Goal: Information Seeking & Learning: Understand process/instructions

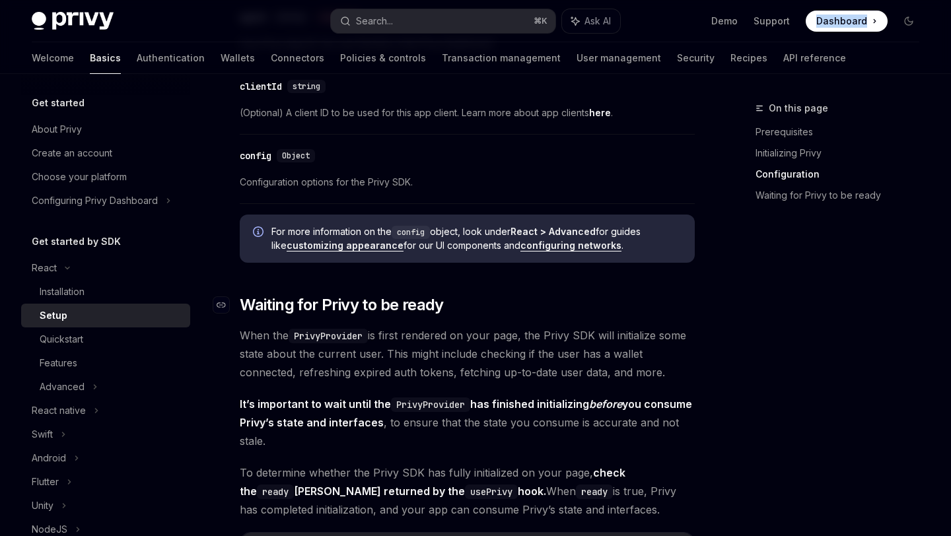
scroll to position [1166, 0]
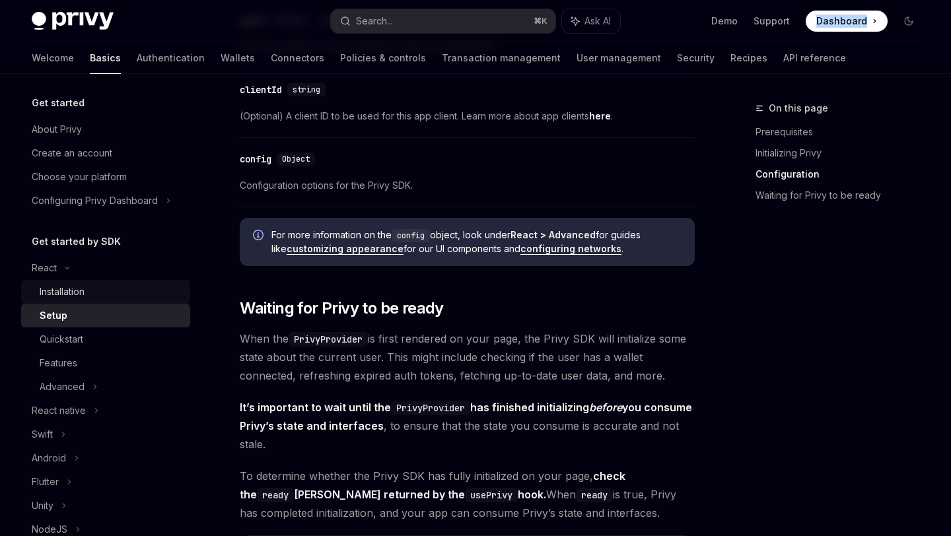
click at [128, 290] on div "Installation" at bounding box center [111, 292] width 143 height 16
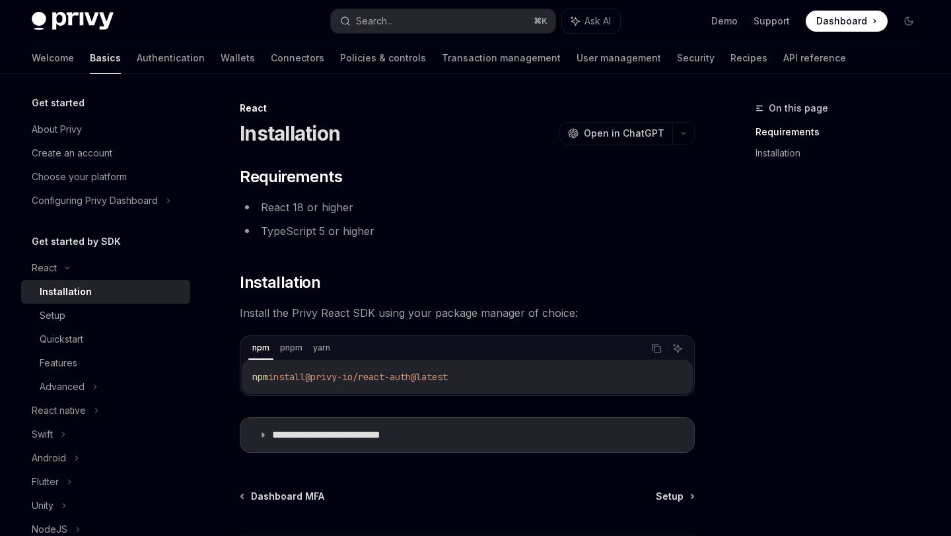
scroll to position [7, 0]
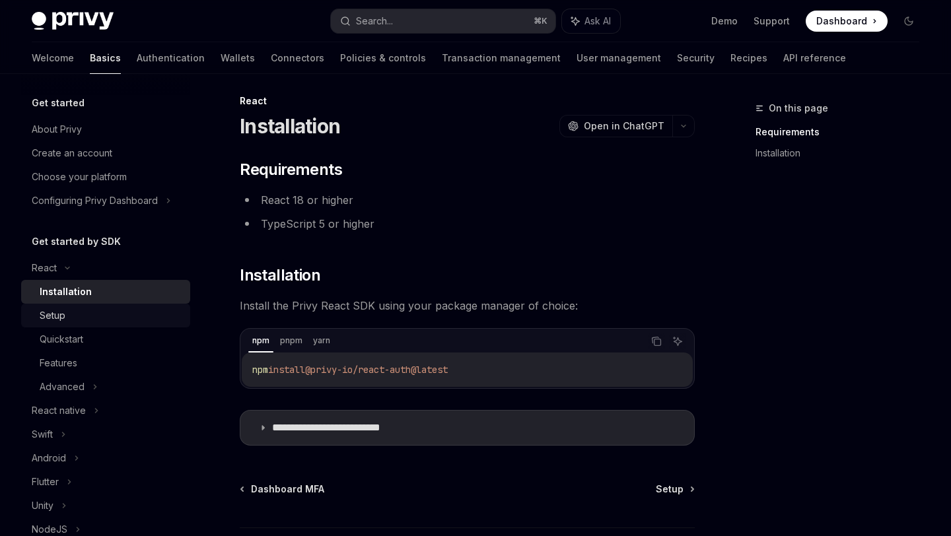
click at [105, 307] on link "Setup" at bounding box center [105, 316] width 169 height 24
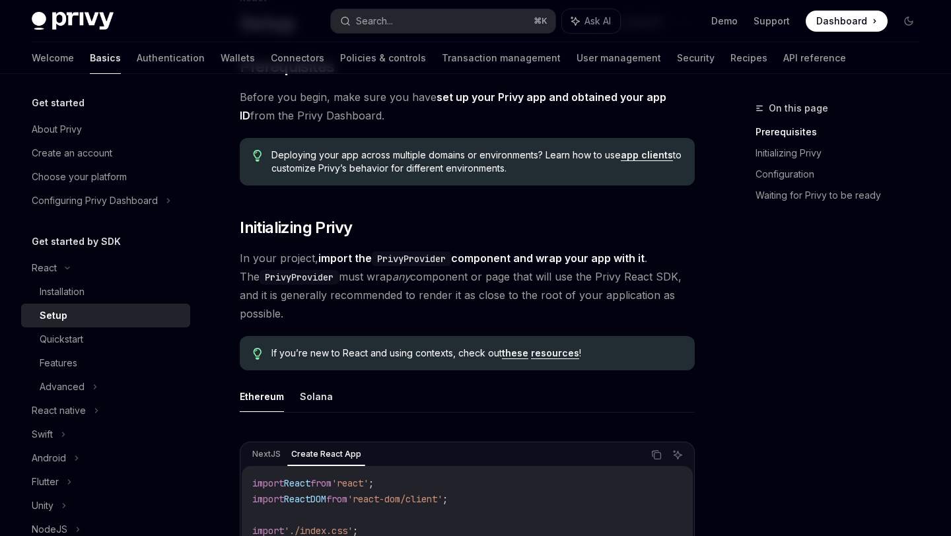
scroll to position [202, 0]
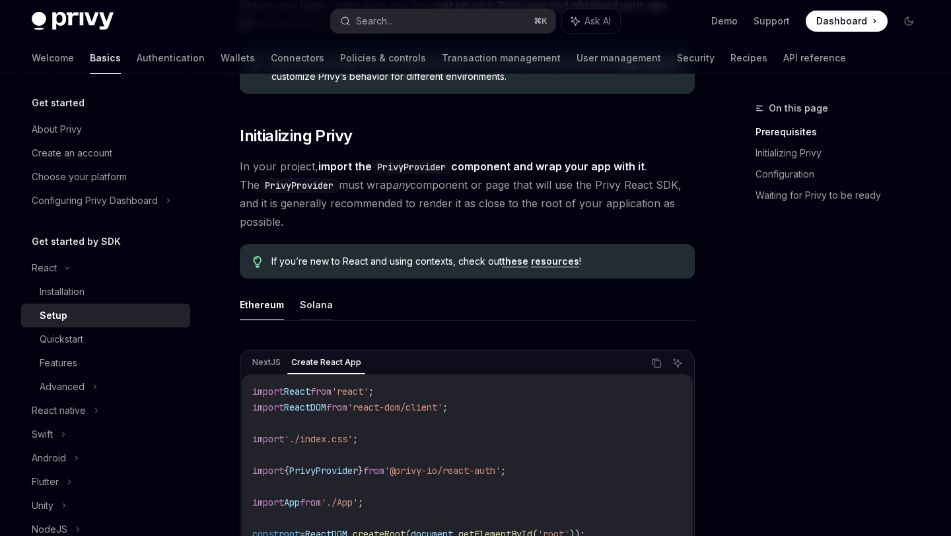
click at [315, 309] on button "Solana" at bounding box center [316, 304] width 33 height 31
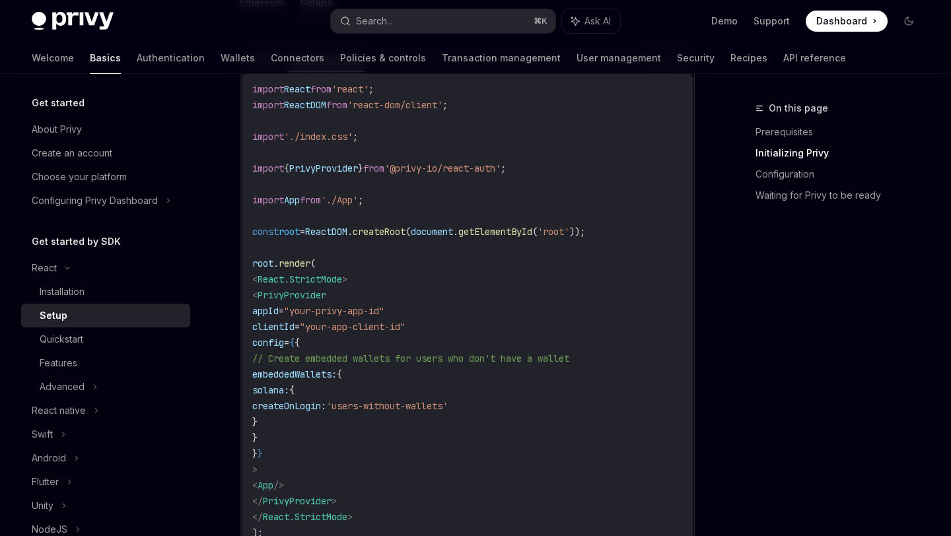
scroll to position [503, 0]
click at [90, 265] on div "React" at bounding box center [105, 268] width 169 height 24
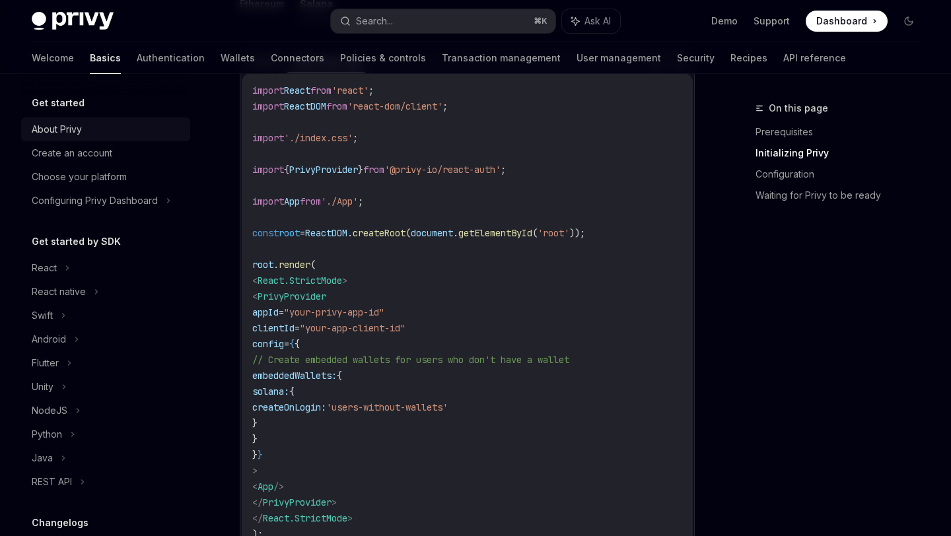
click at [110, 121] on div "About Privy" at bounding box center [107, 129] width 151 height 16
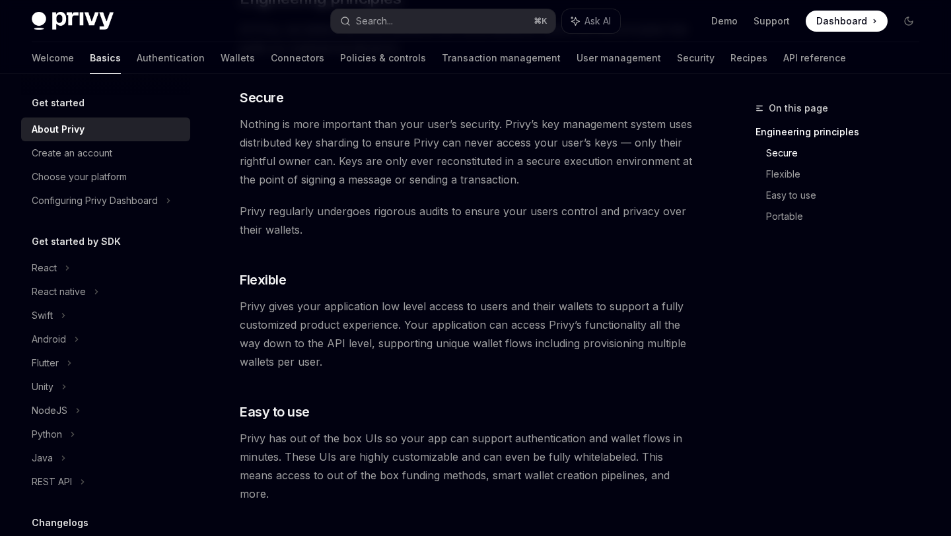
scroll to position [665, 0]
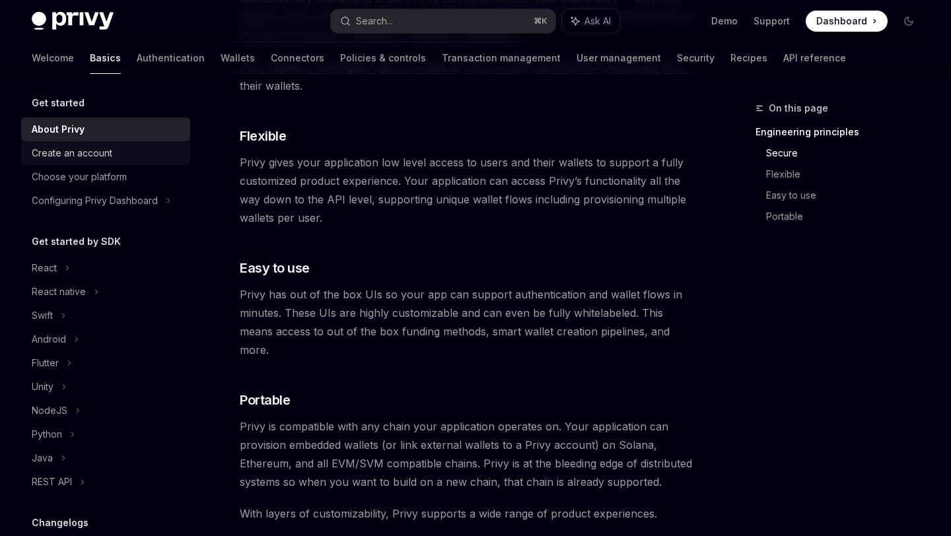
click at [102, 154] on div "Create an account" at bounding box center [72, 153] width 81 height 16
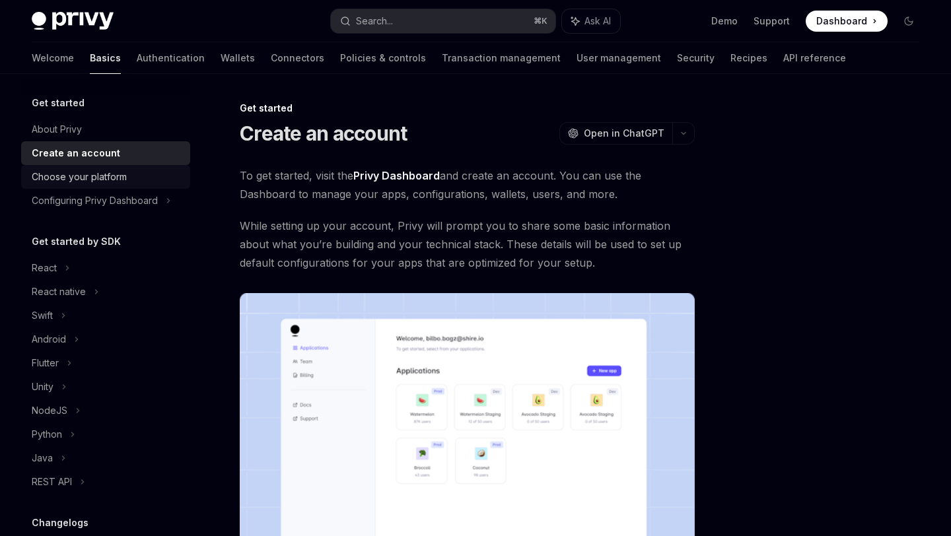
click at [123, 177] on div "Choose your platform" at bounding box center [79, 177] width 95 height 16
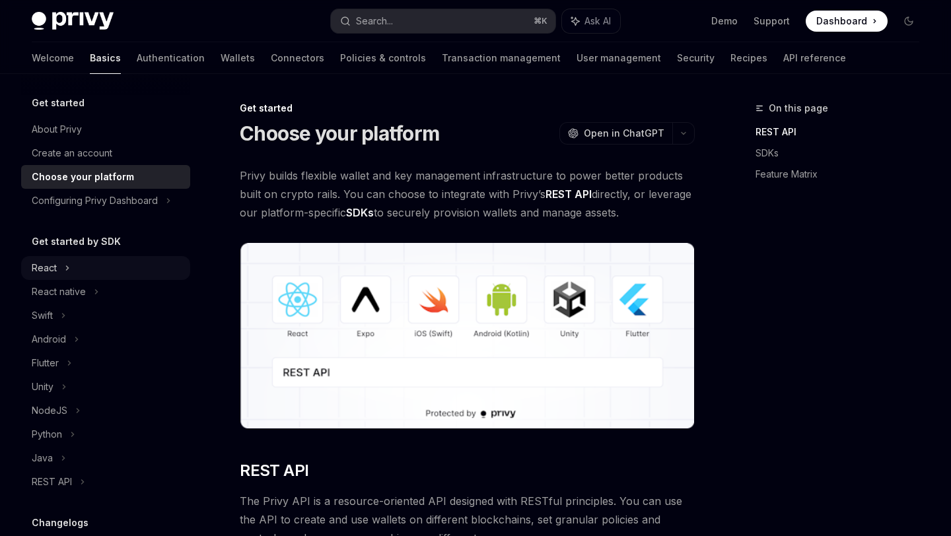
click at [119, 279] on div "React" at bounding box center [105, 268] width 169 height 24
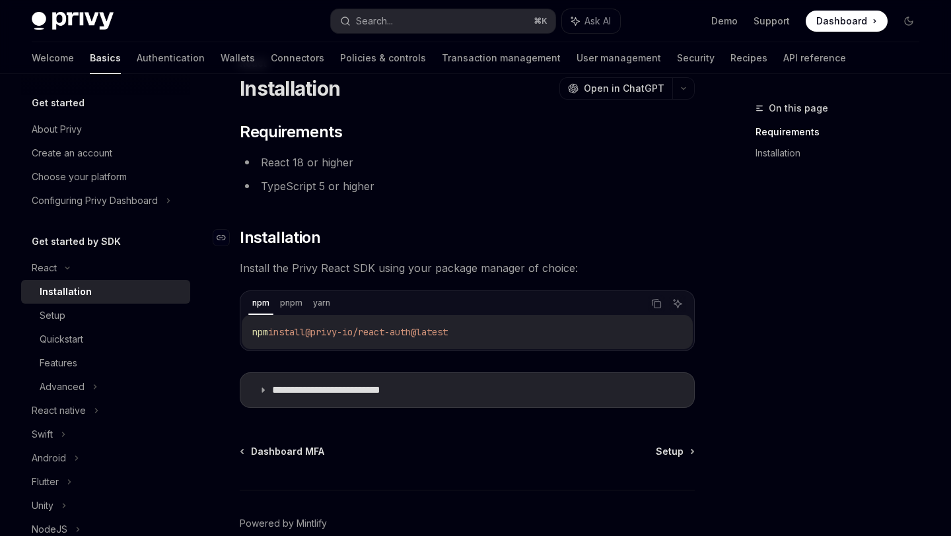
scroll to position [113, 0]
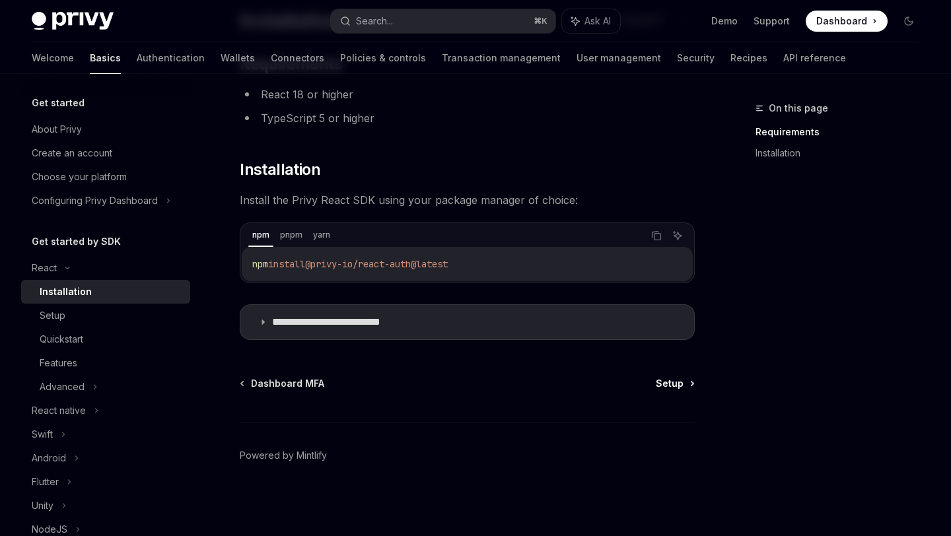
click at [679, 379] on span "Setup" at bounding box center [669, 383] width 28 height 13
type textarea "*"
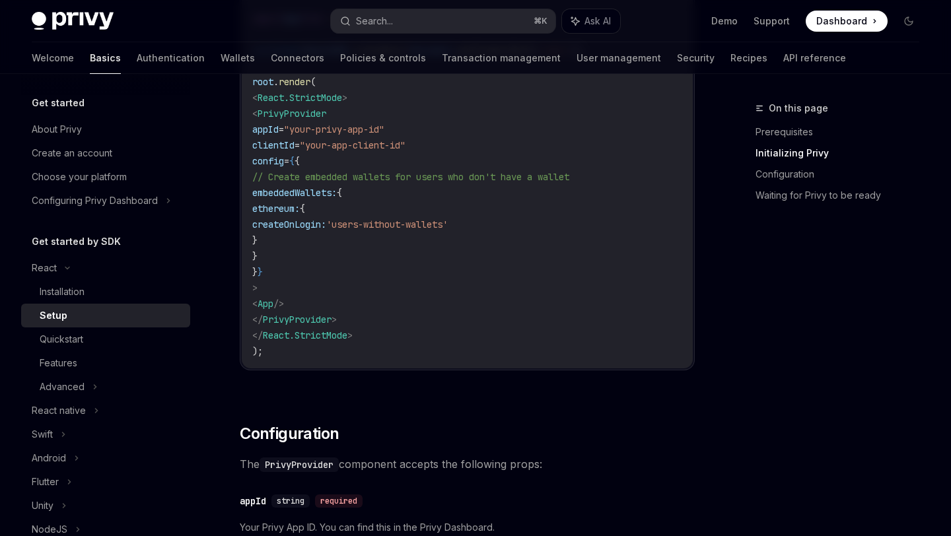
scroll to position [512, 0]
